Goal: Transaction & Acquisition: Purchase product/service

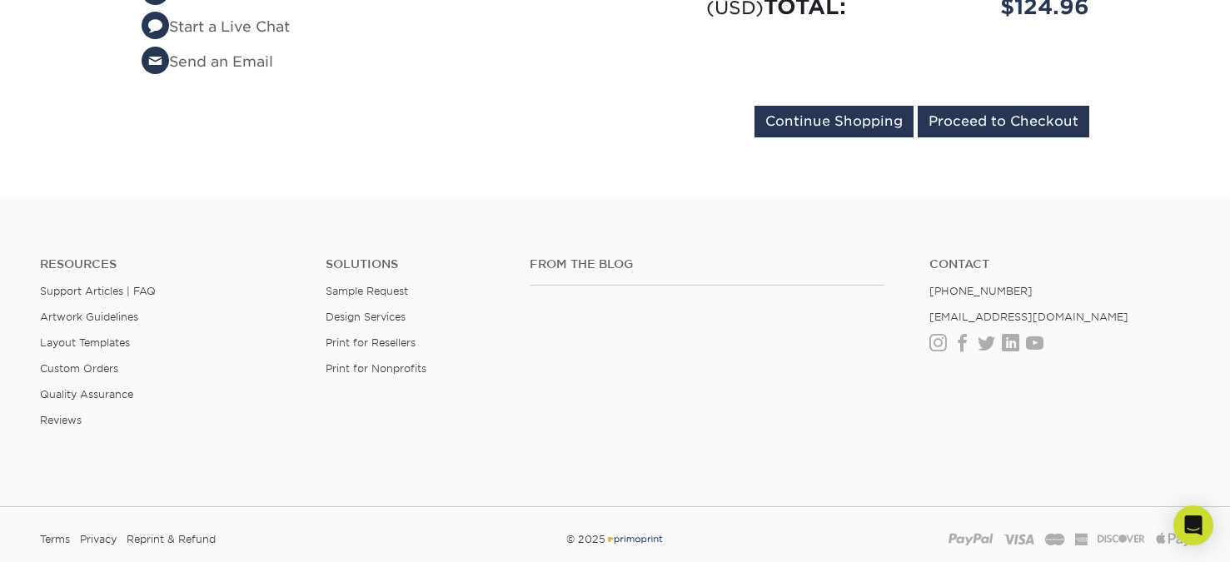
scroll to position [1372, 0]
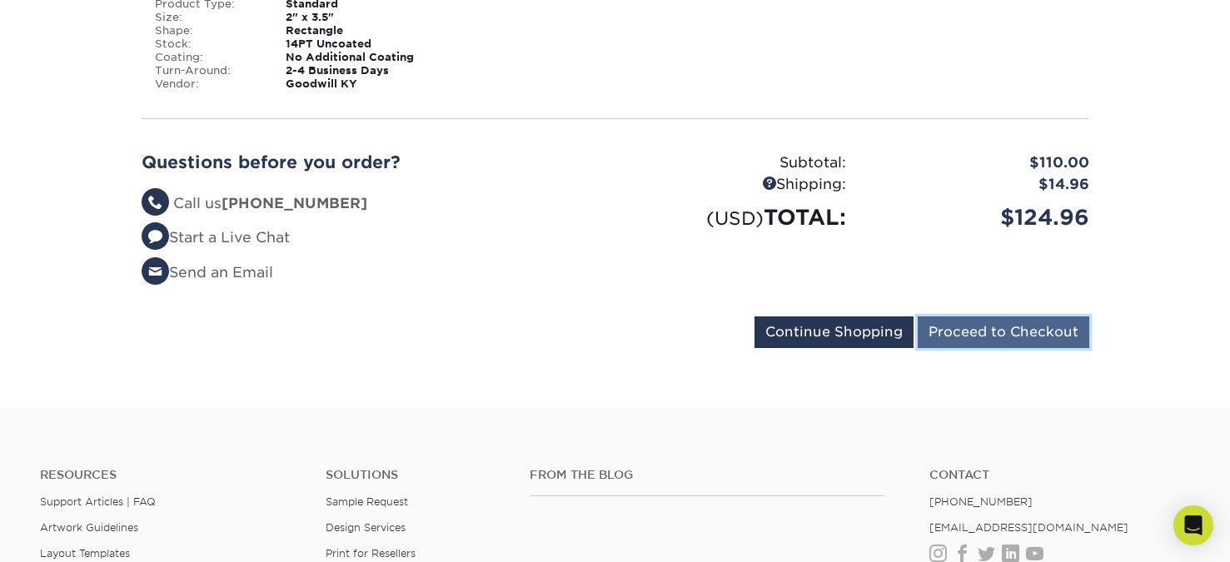
click at [1001, 343] on input "Proceed to Checkout" at bounding box center [1004, 332] width 172 height 32
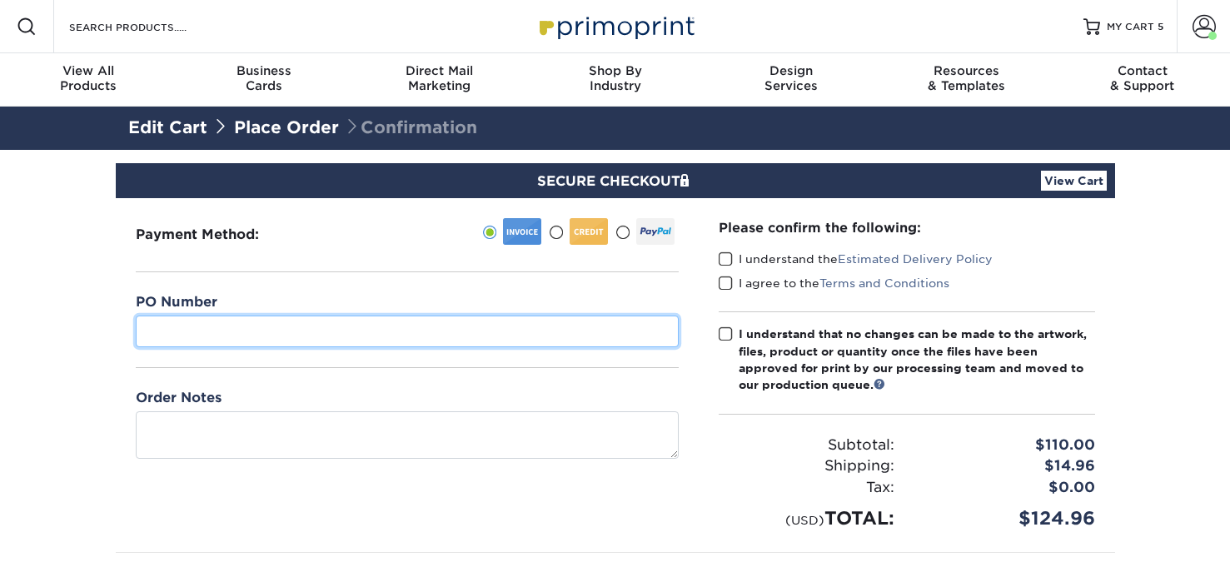
click at [344, 328] on input "text" at bounding box center [407, 332] width 543 height 32
type input "Lou005-EXL001-5236"
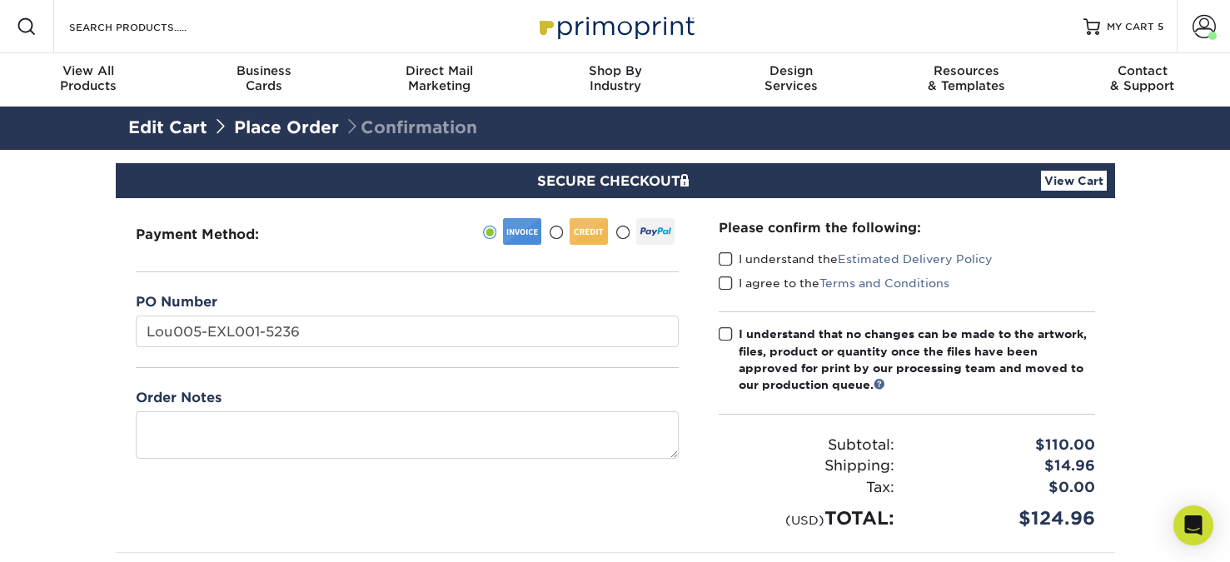
click at [729, 251] on span at bounding box center [726, 259] width 14 height 16
click at [0, 0] on input "I understand the Estimated Delivery Policy" at bounding box center [0, 0] width 0 height 0
click at [728, 280] on span at bounding box center [726, 284] width 14 height 16
click at [0, 0] on input "I agree to the Terms and Conditions" at bounding box center [0, 0] width 0 height 0
click at [728, 331] on span at bounding box center [726, 334] width 14 height 16
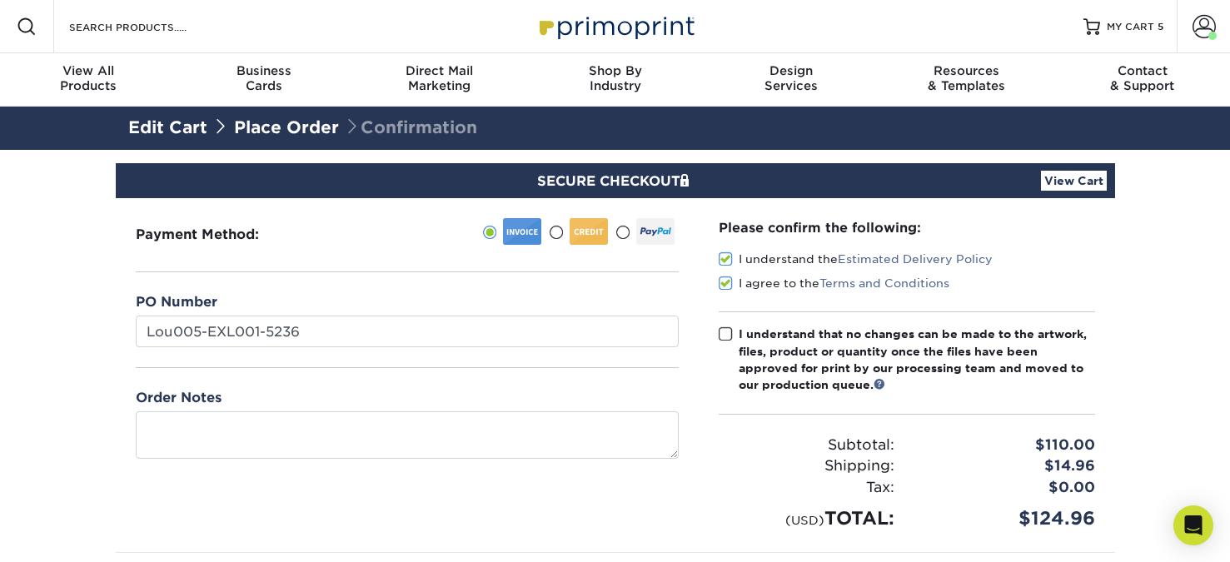
click at [0, 0] on input "I understand that no changes can be made to the artwork, files, product or quan…" at bounding box center [0, 0] width 0 height 0
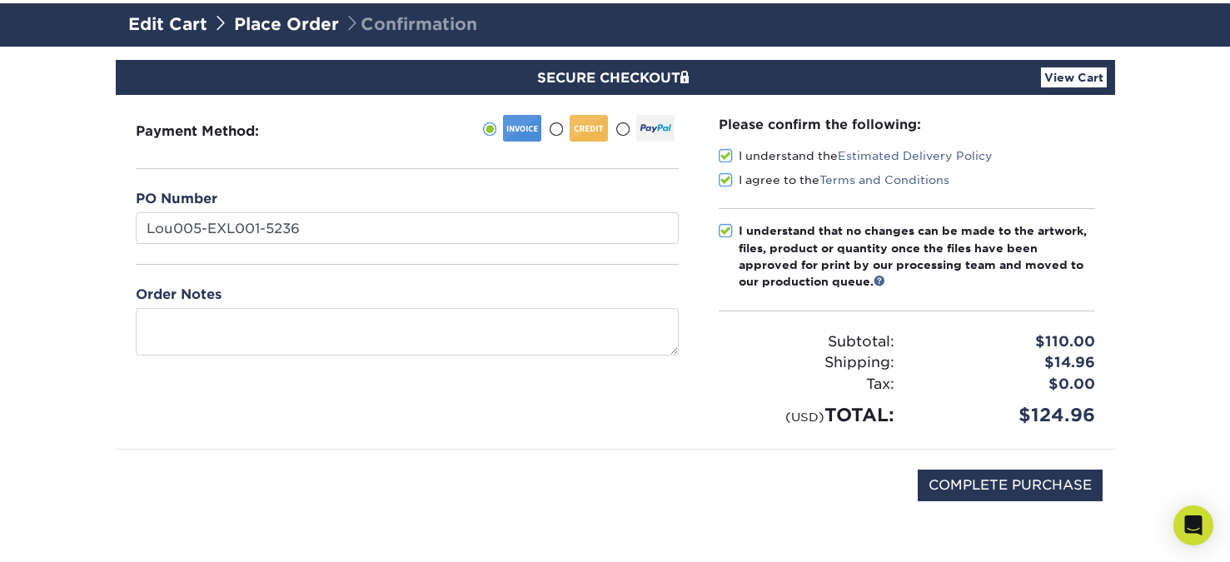
scroll to position [250, 0]
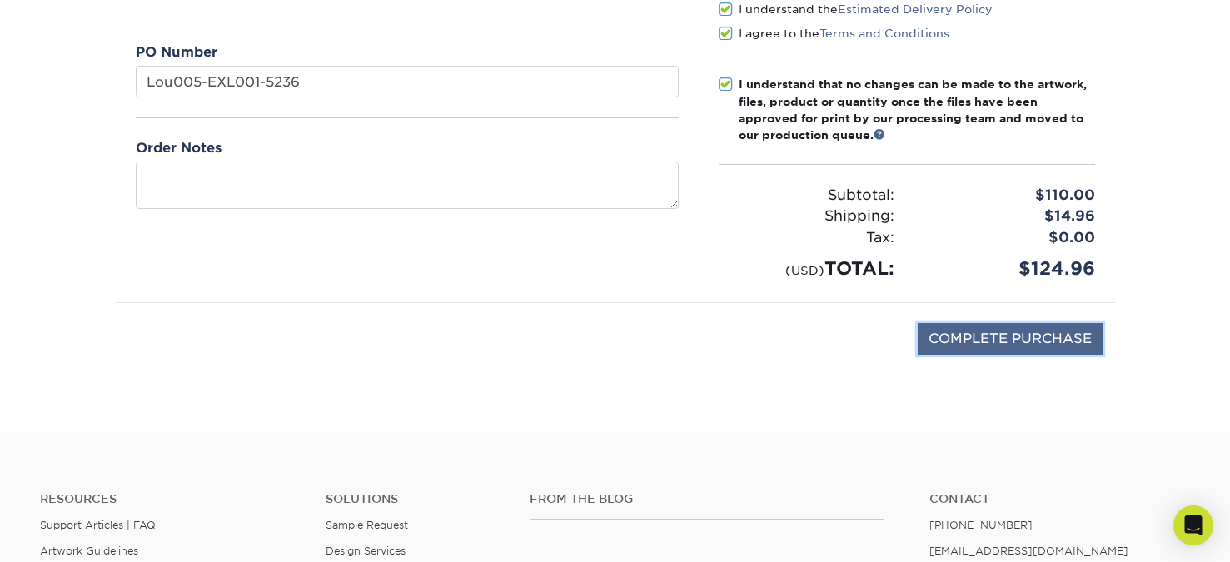
click at [986, 332] on input "COMPLETE PURCHASE" at bounding box center [1010, 339] width 185 height 32
type input "PROCESSING, PLEASE WAIT..."
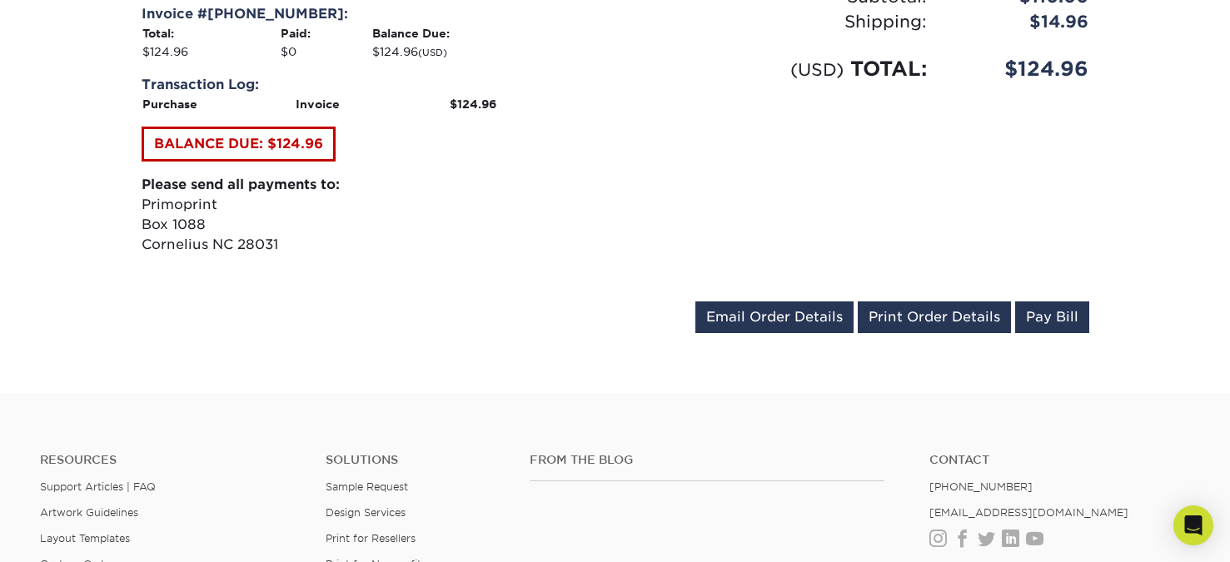
scroll to position [1983, 0]
